Goal: Task Accomplishment & Management: Use online tool/utility

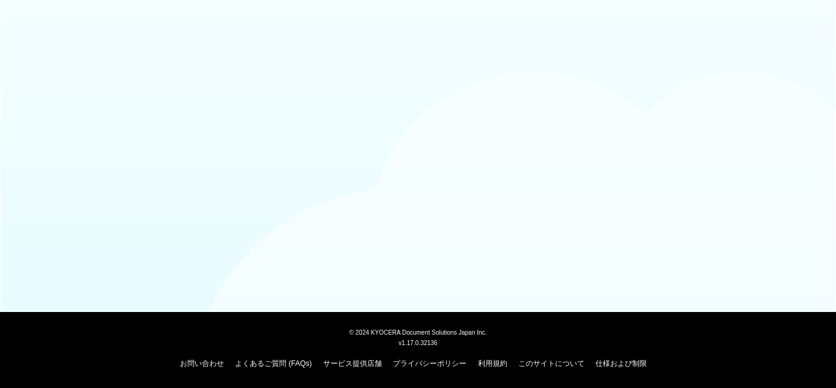
click at [253, 134] on body "© 2024 KYOCERA Document Solutions Japan Inc. v1.17.0.32136 お問い合わせ よくあるご質問 (FAQs…" at bounding box center [418, 194] width 836 height 388
click at [104, 92] on body "© 2024 KYOCERA Document Solutions Japan Inc. v1.17.0.32136 お問い合わせ よくあるご質問 (FAQs…" at bounding box center [418, 194] width 836 height 388
click at [385, 194] on body "© [DATE] KYOCERA Document Solutions Japan Inc. v1.17.0.32136 お問い合わせ よくあるご質問 (FA…" at bounding box center [418, 194] width 836 height 388
drag, startPoint x: 803, startPoint y: 1, endPoint x: 440, endPoint y: 70, distance: 369.5
click at [440, 70] on body "© 2024 KYOCERA Document Solutions Japan Inc. v1.17.0.32136 お問い合わせ よくあるご質問 (FAQs…" at bounding box center [418, 194] width 836 height 388
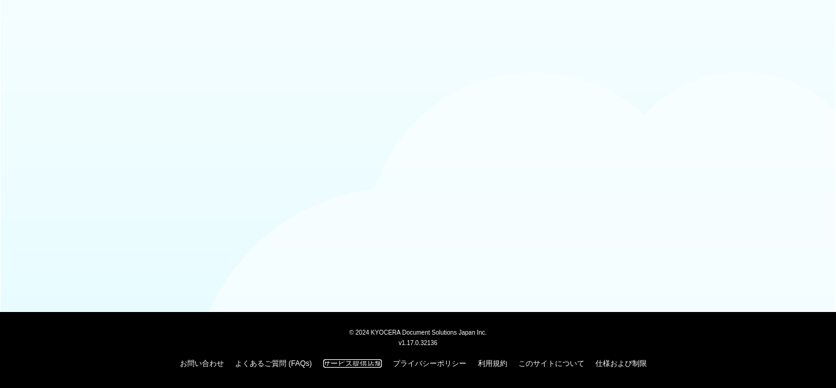
click at [369, 363] on link "サービス提供店舗" at bounding box center [352, 363] width 59 height 9
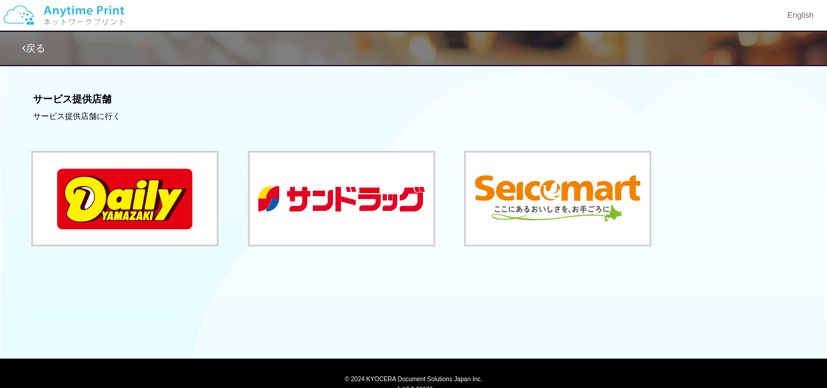
click at [29, 47] on link "戻る" at bounding box center [33, 48] width 23 height 10
click at [36, 45] on link "戻る" at bounding box center [33, 48] width 23 height 10
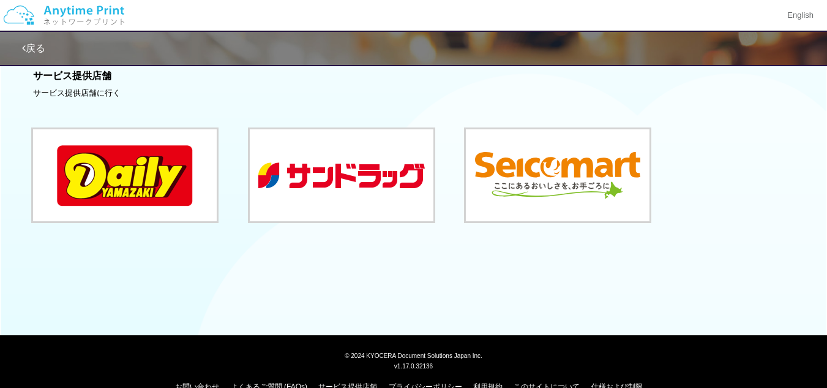
scroll to position [36, 0]
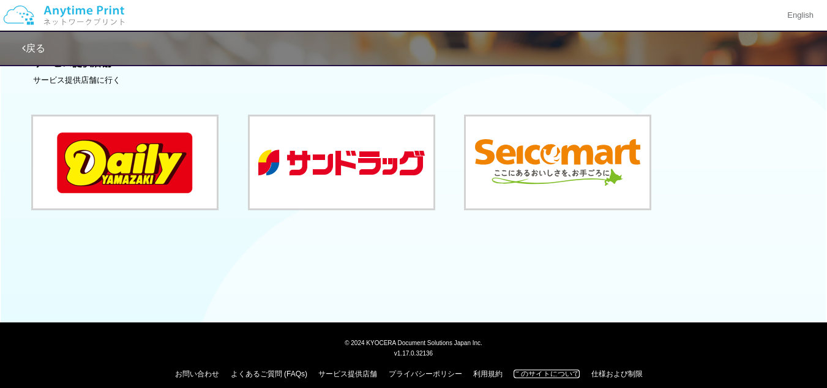
click at [549, 369] on link "このサイトについて" at bounding box center [547, 373] width 66 height 9
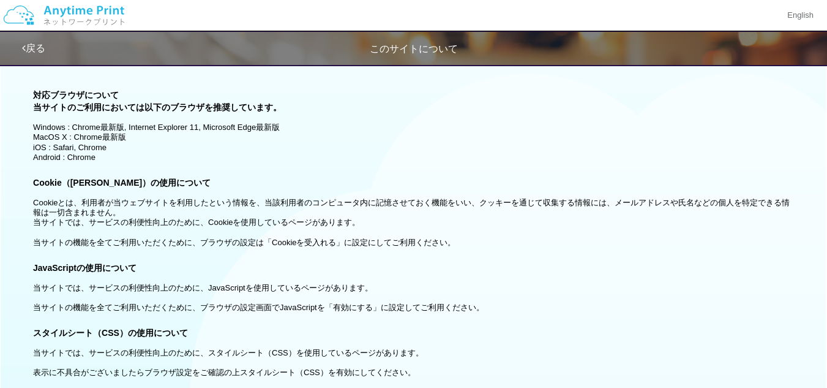
click at [90, 13] on img at bounding box center [64, 15] width 130 height 43
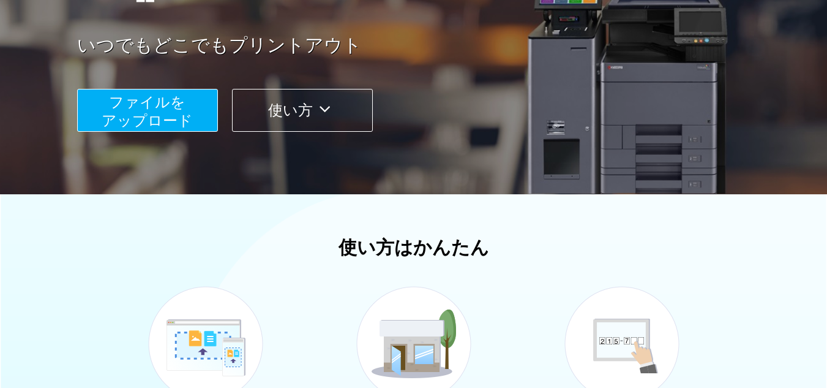
scroll to position [102, 0]
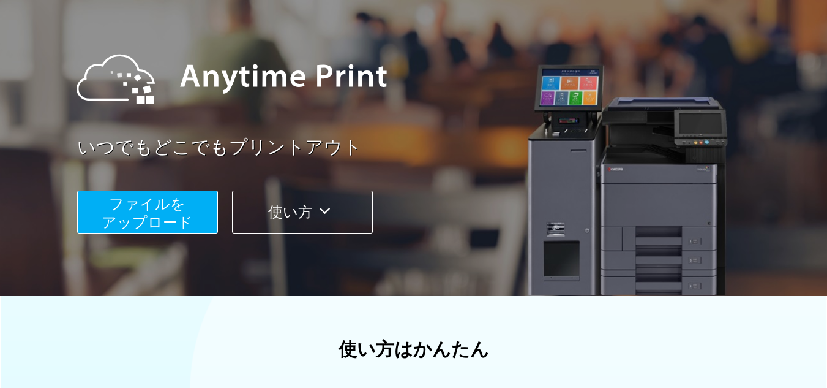
click at [153, 212] on span "ファイルを ​​アップロード" at bounding box center [147, 212] width 91 height 35
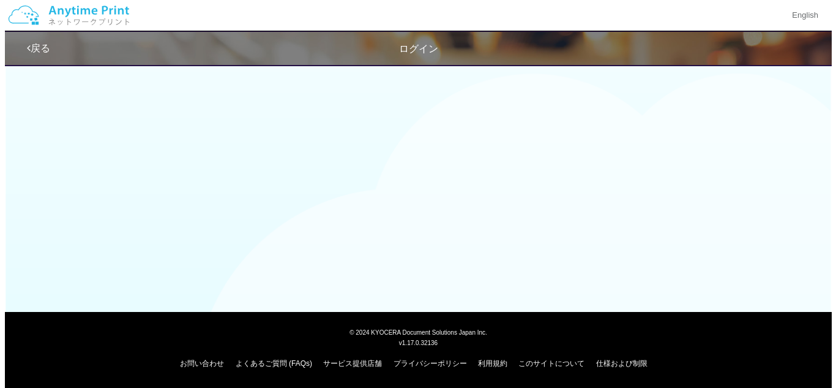
scroll to position [102, 0]
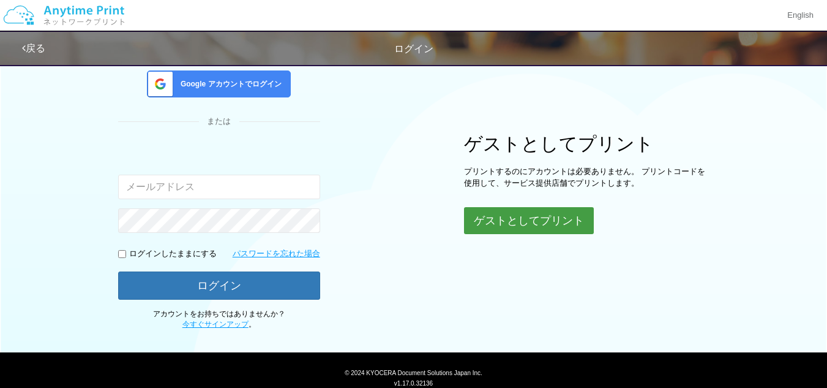
click at [478, 227] on button "ゲストとしてプリント" at bounding box center [529, 220] width 130 height 27
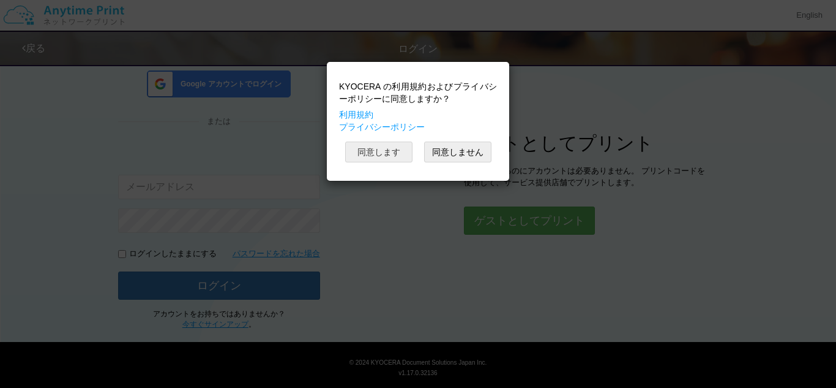
click at [383, 154] on button "同意します" at bounding box center [378, 151] width 67 height 21
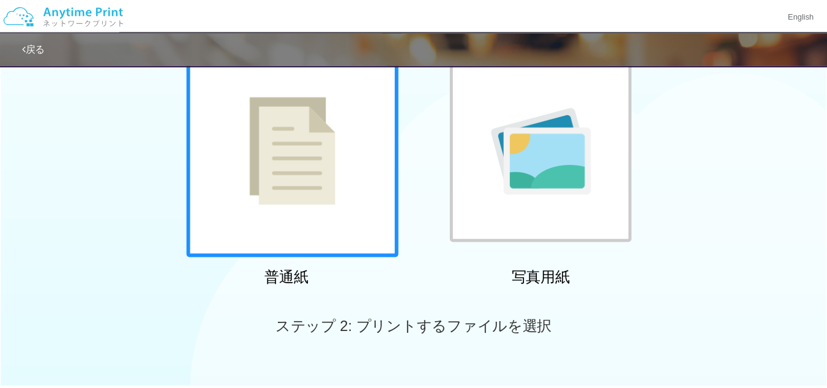
scroll to position [36, 0]
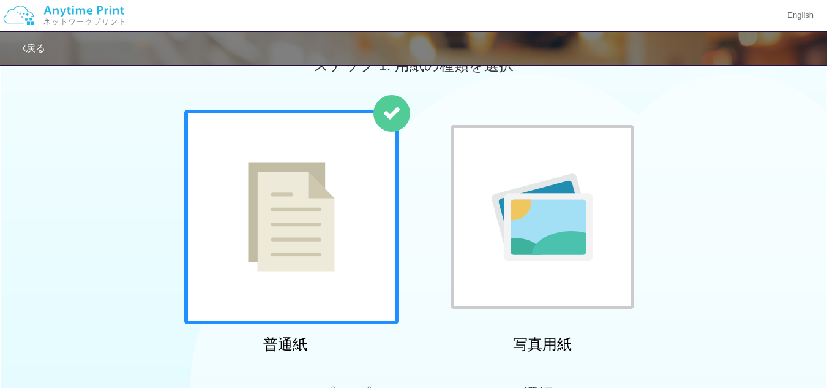
click at [518, 222] on img at bounding box center [542, 217] width 101 height 88
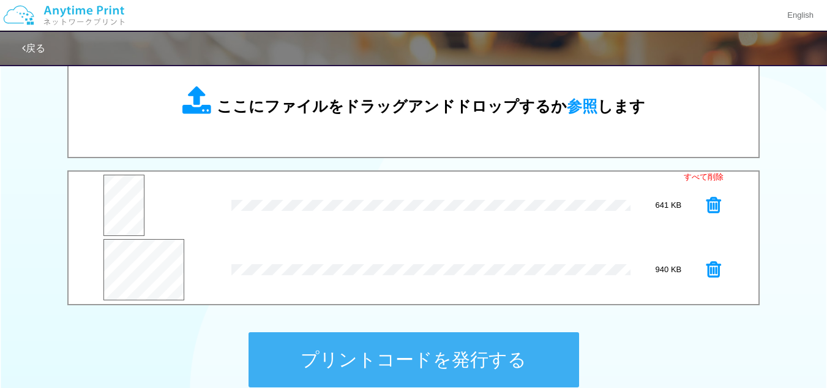
scroll to position [444, 0]
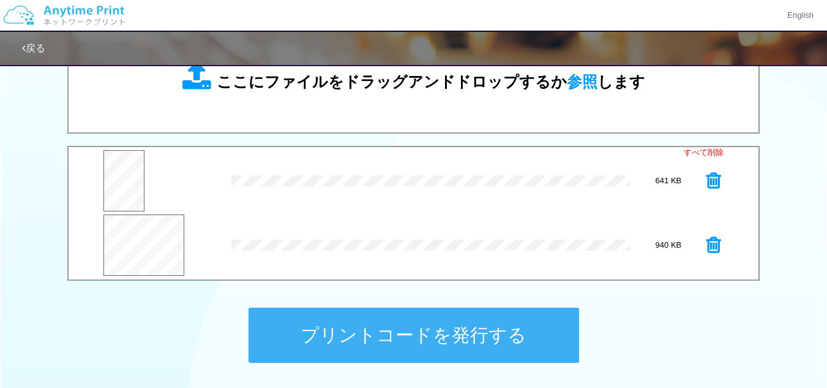
click at [465, 343] on button "プリントコードを発行する" at bounding box center [414, 334] width 331 height 55
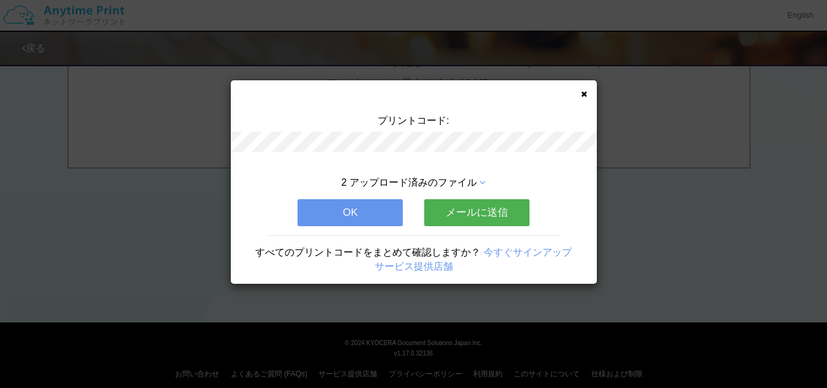
scroll to position [0, 0]
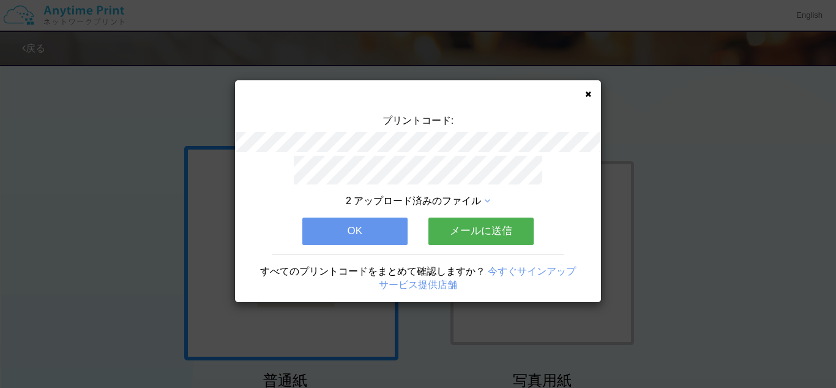
click at [459, 229] on button "メールに送信" at bounding box center [481, 230] width 105 height 27
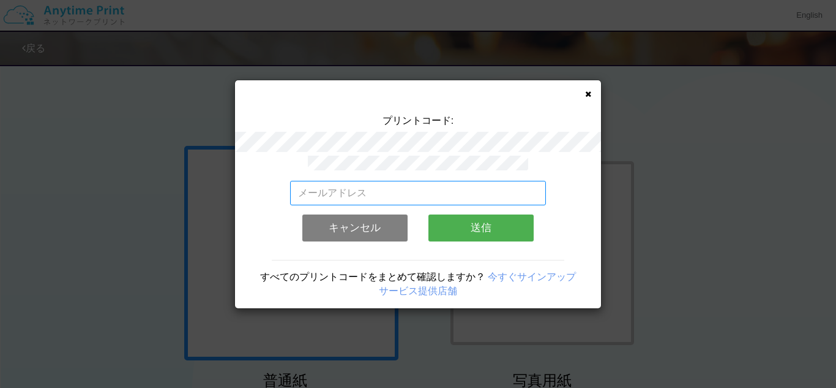
click at [391, 189] on input "email" at bounding box center [418, 193] width 257 height 24
type input "[PERSON_NAME][EMAIL_ADDRESS][DOMAIN_NAME]"
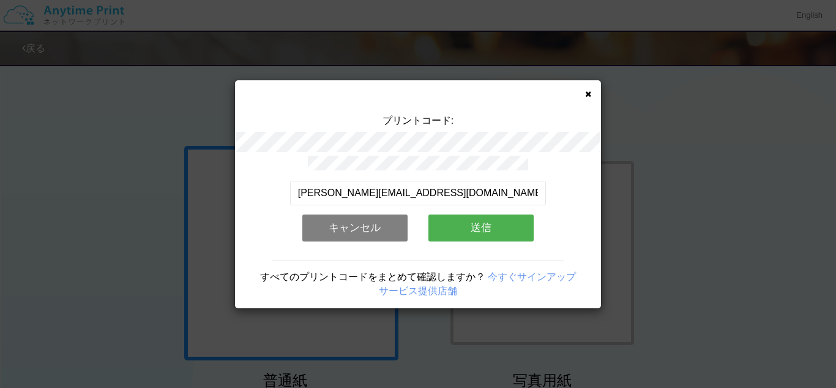
click at [500, 228] on button "送信" at bounding box center [481, 227] width 105 height 27
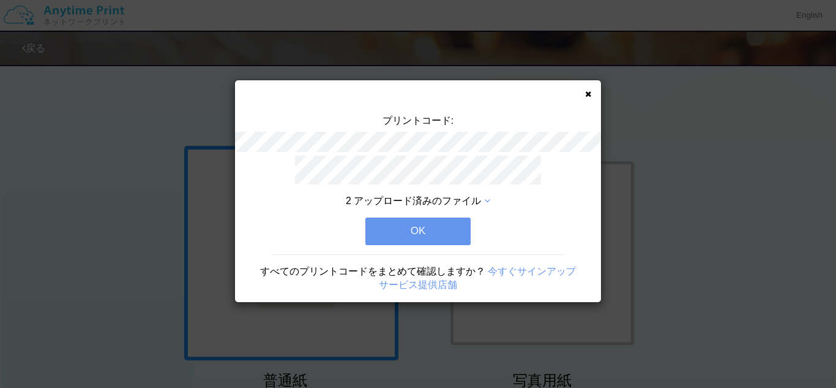
click at [435, 228] on button "OK" at bounding box center [418, 230] width 105 height 27
